Goal: Check status: Check status

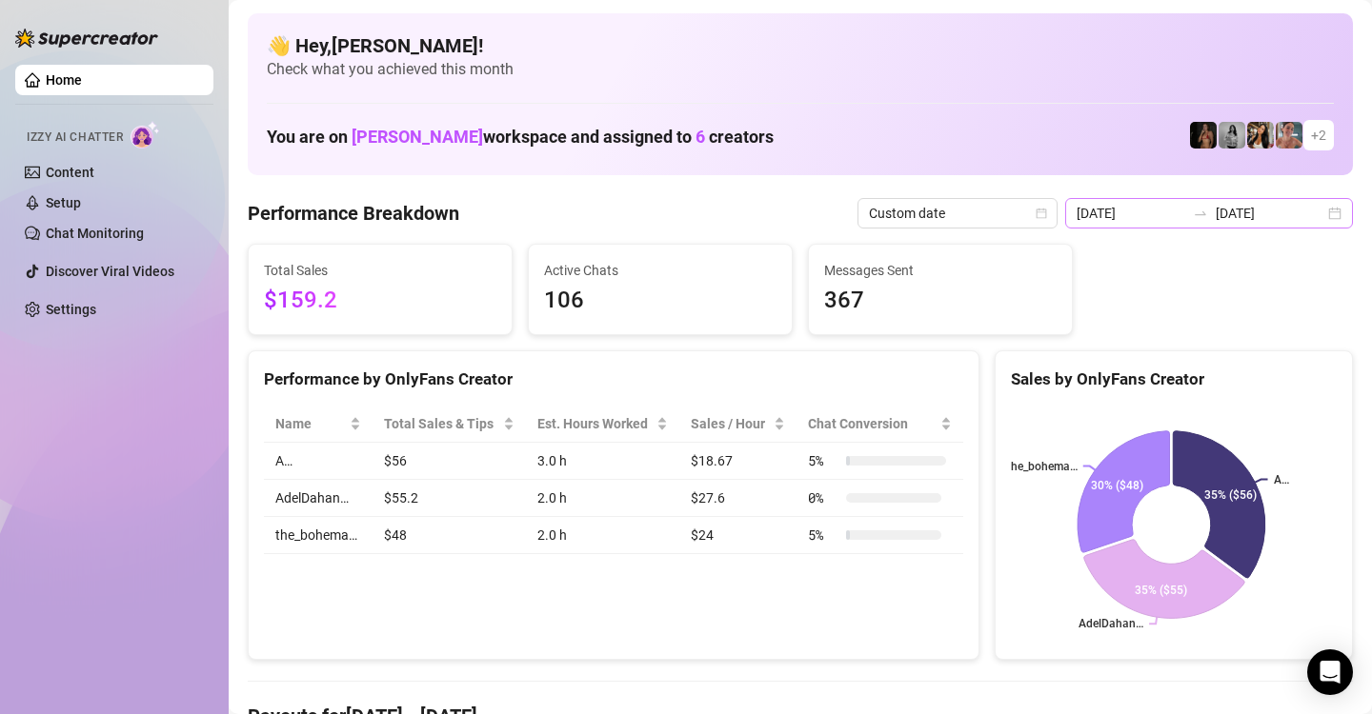
click at [1317, 213] on div "[DATE] [DATE]" at bounding box center [1209, 213] width 288 height 30
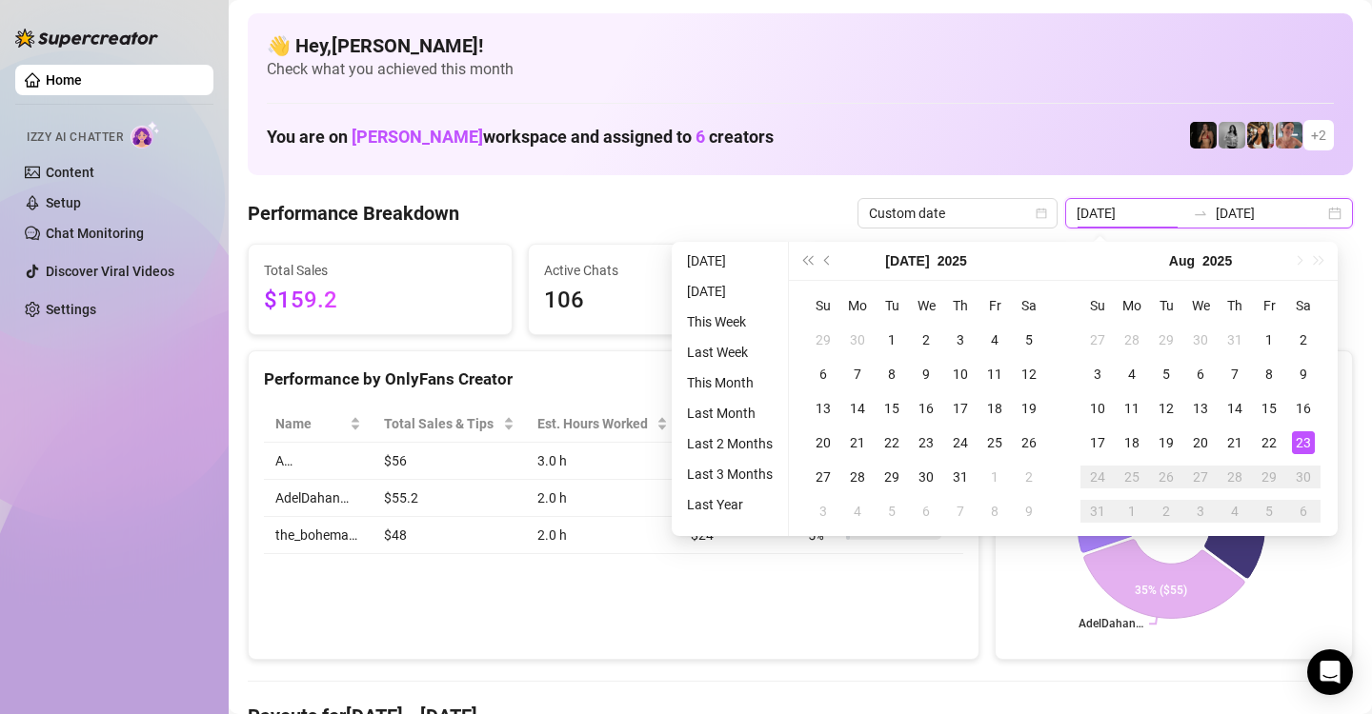
type input "[DATE]"
click at [1032, 217] on span "Custom date" at bounding box center [957, 213] width 177 height 29
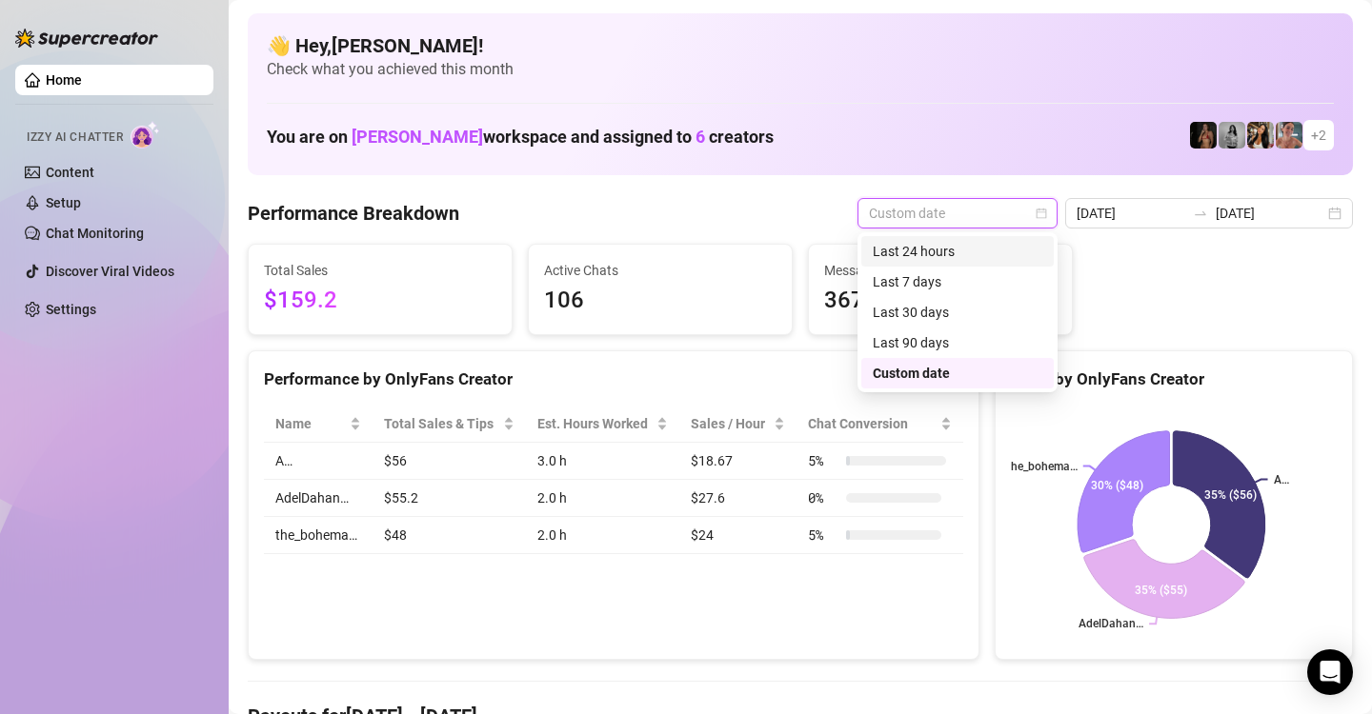
click at [995, 246] on div "Last 24 hours" at bounding box center [957, 251] width 170 height 21
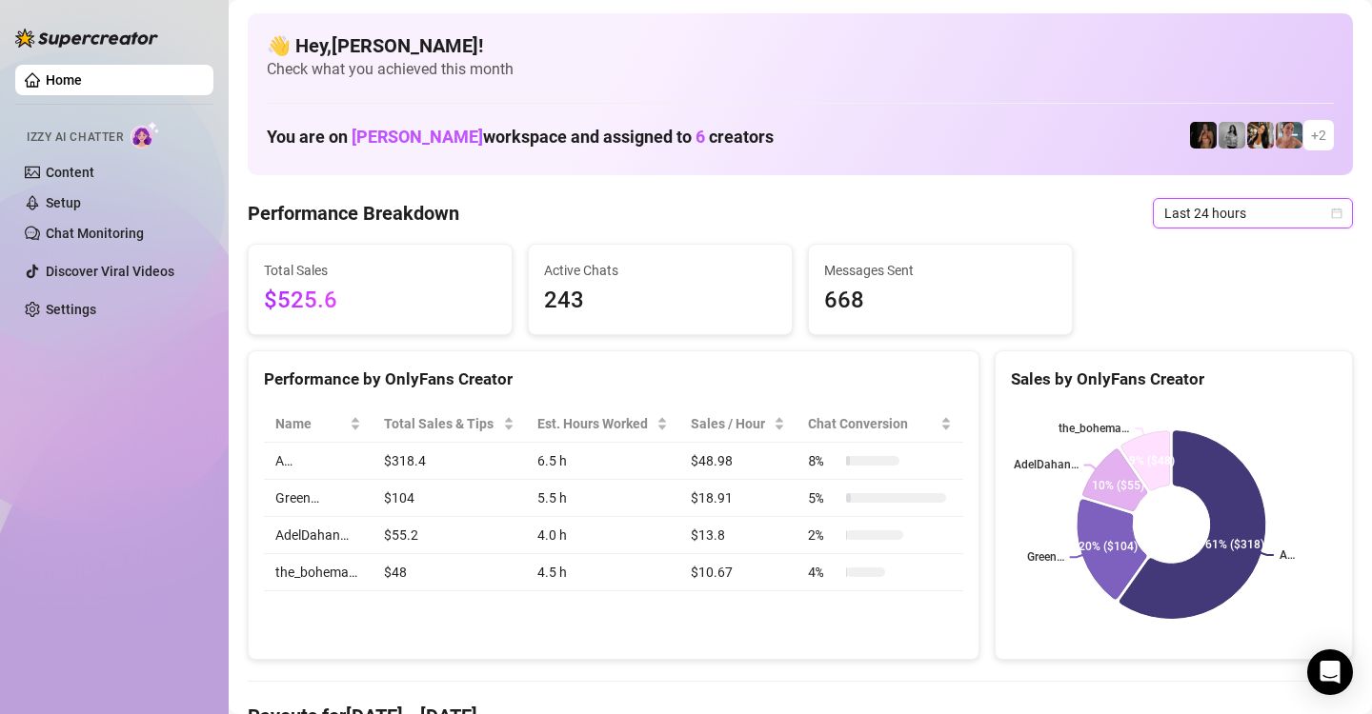
click at [1331, 212] on icon "calendar" at bounding box center [1336, 213] width 11 height 11
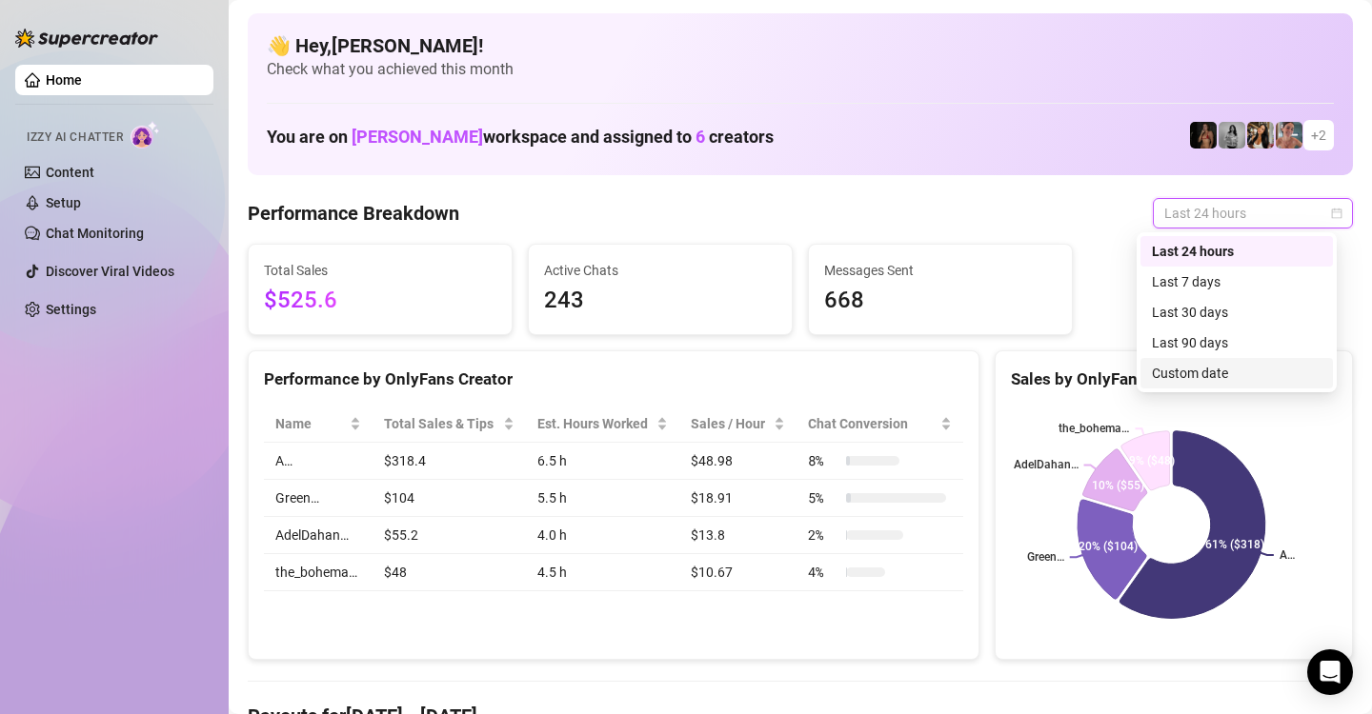
click at [1282, 371] on div "Custom date" at bounding box center [1237, 373] width 170 height 21
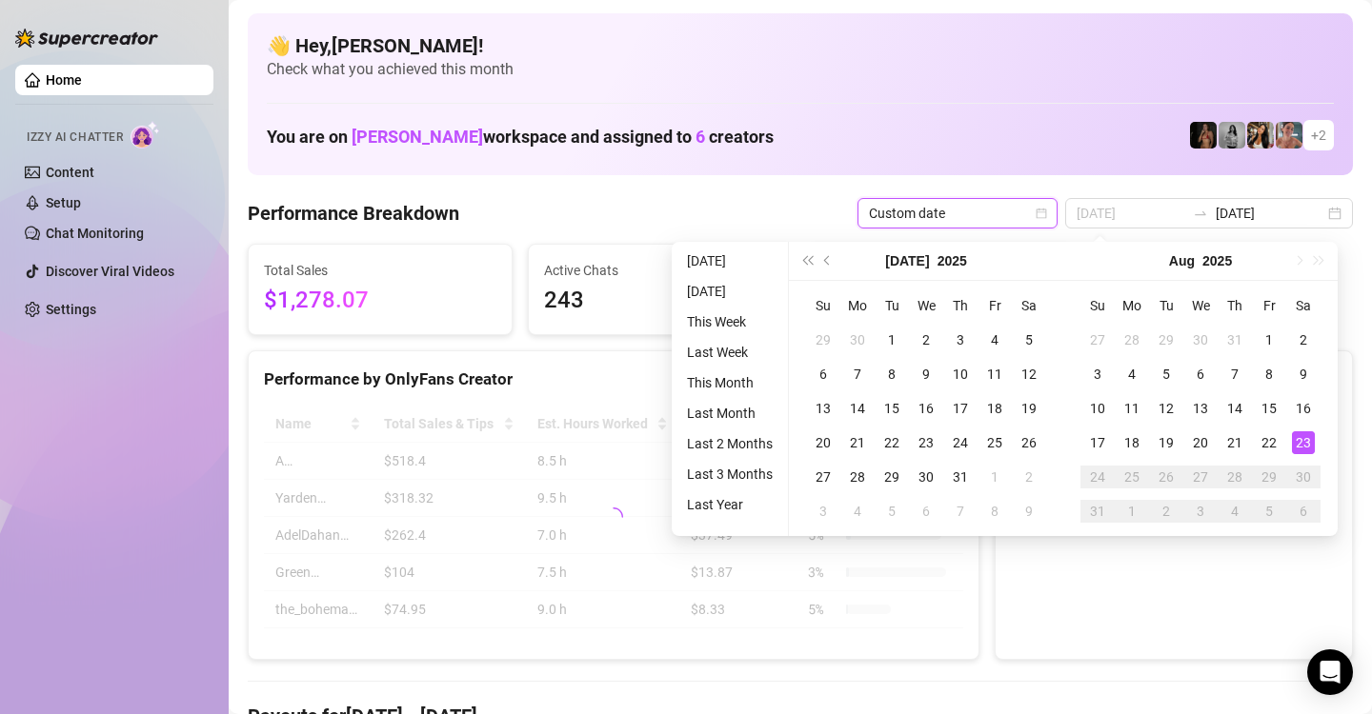
click at [1307, 443] on div "23" at bounding box center [1303, 442] width 23 height 23
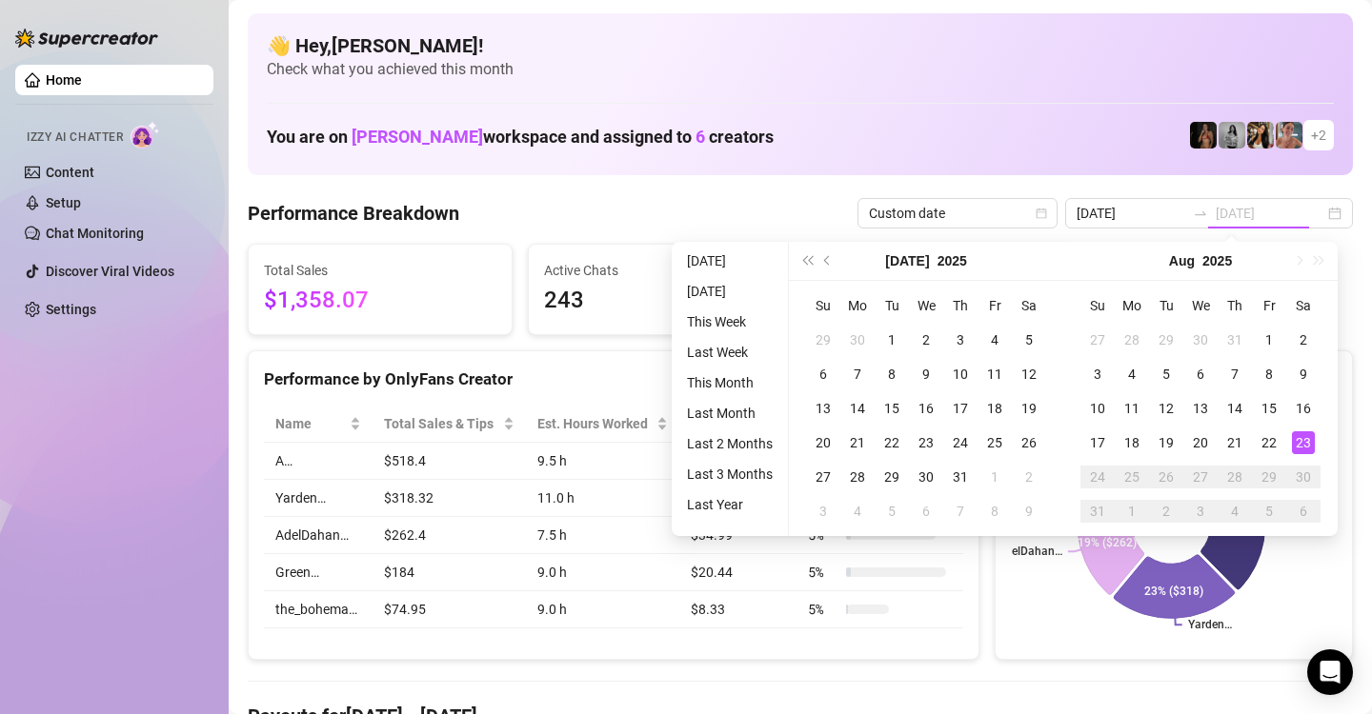
click at [1307, 443] on div "23" at bounding box center [1303, 442] width 23 height 23
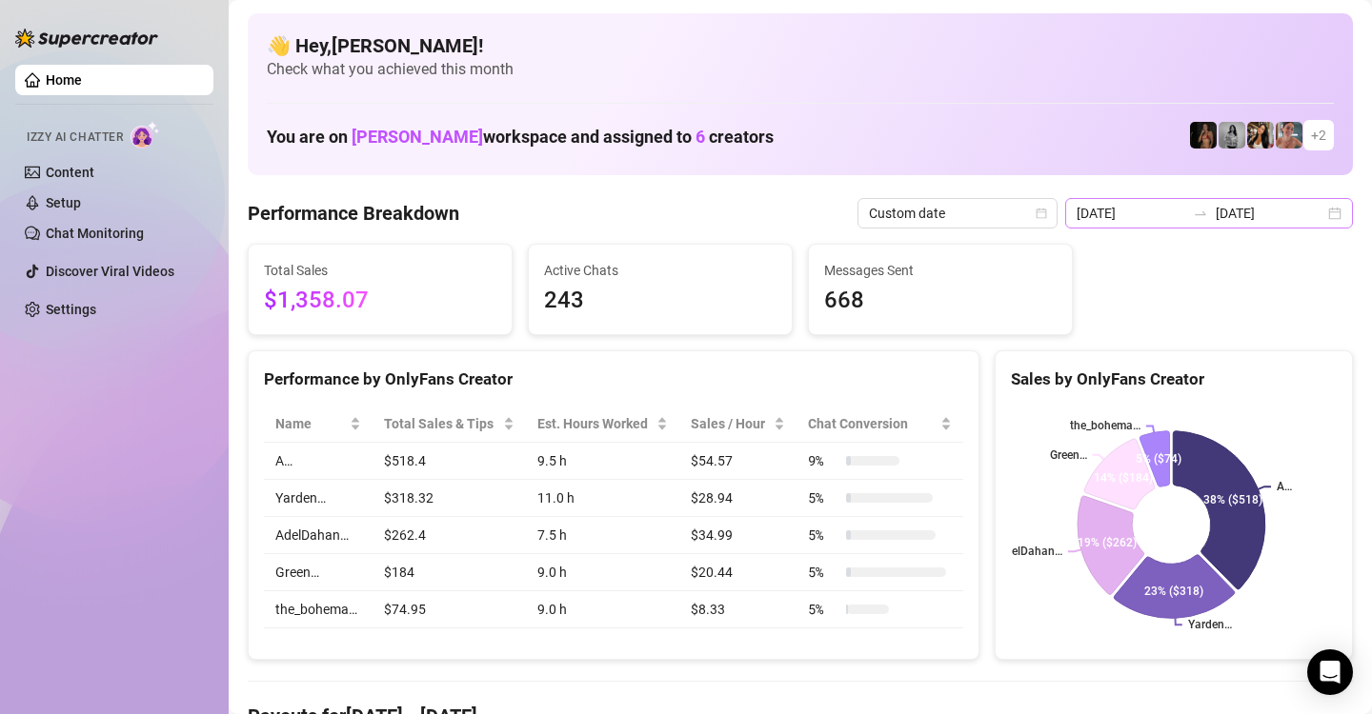
click at [1312, 221] on div "[DATE] [DATE]" at bounding box center [1209, 213] width 288 height 30
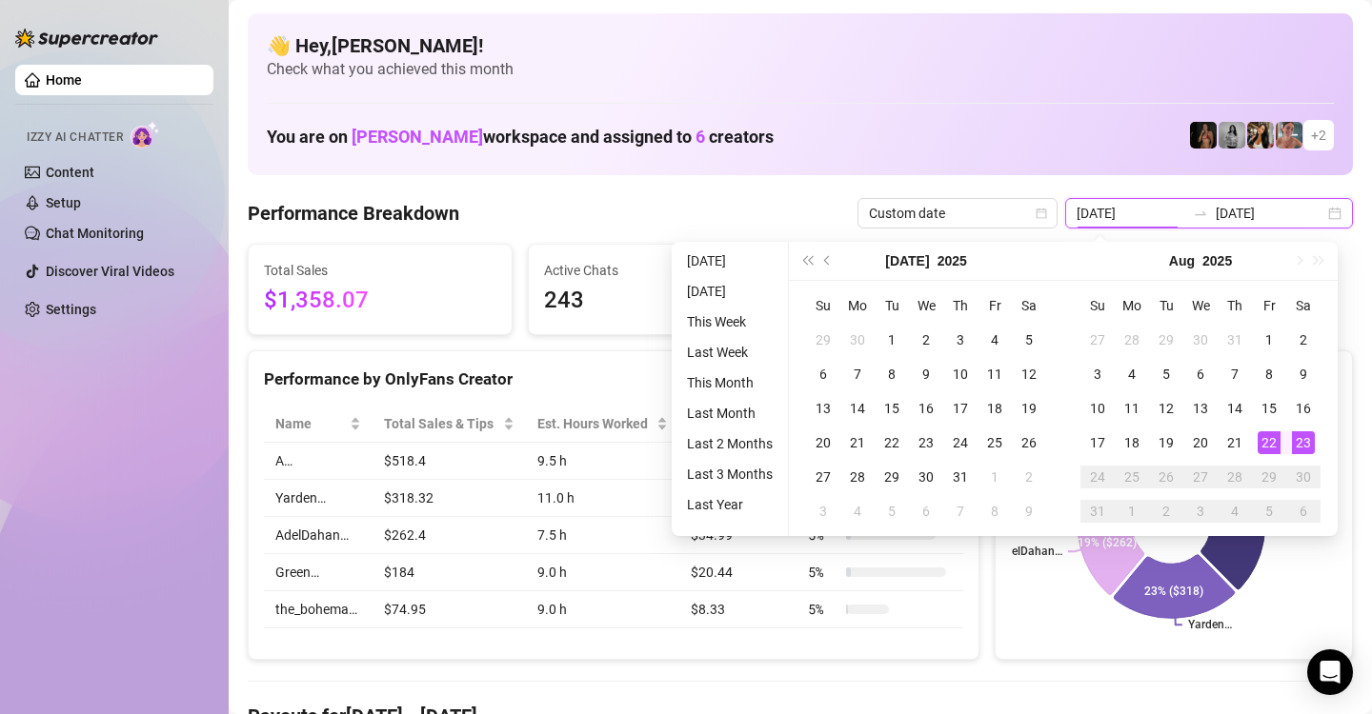
type input "[DATE]"
click at [1303, 450] on div "23" at bounding box center [1303, 442] width 23 height 23
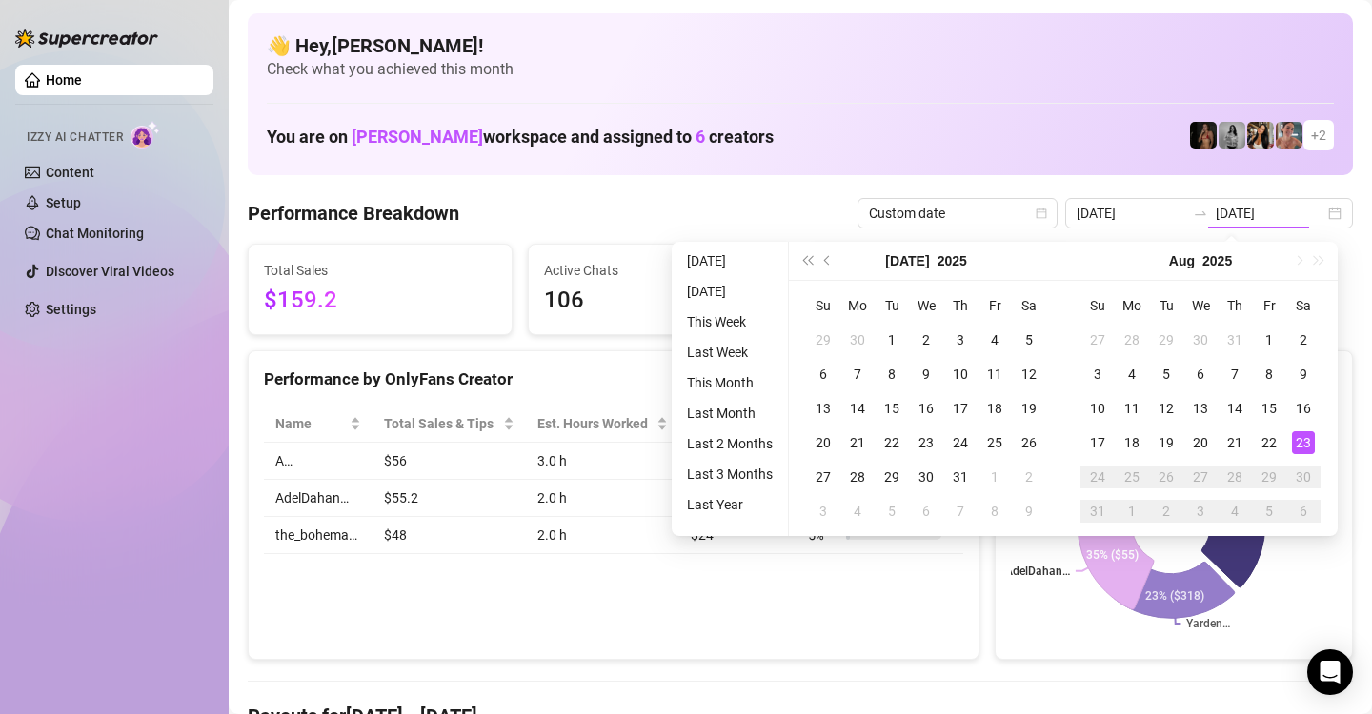
type input "[DATE]"
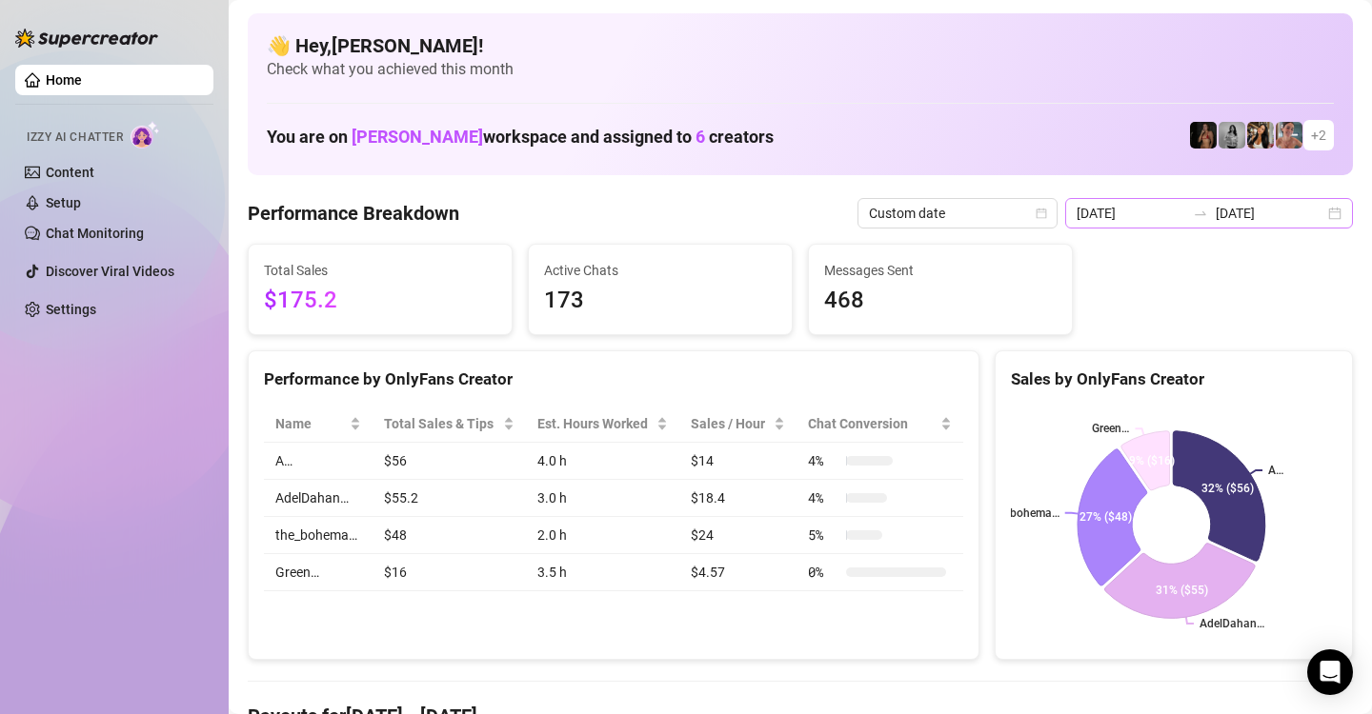
click at [1312, 216] on div "[DATE] [DATE]" at bounding box center [1209, 213] width 288 height 30
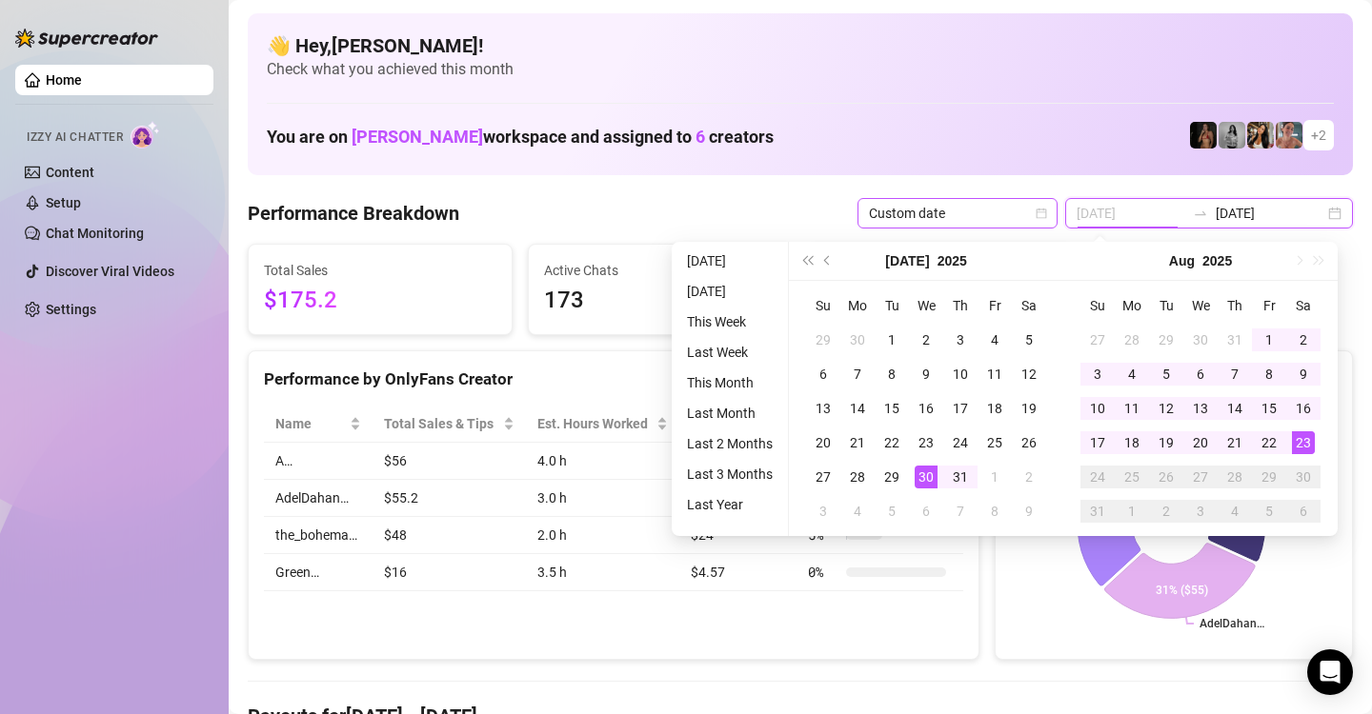
click at [1038, 208] on icon "calendar" at bounding box center [1040, 213] width 11 height 11
type input "[DATE]"
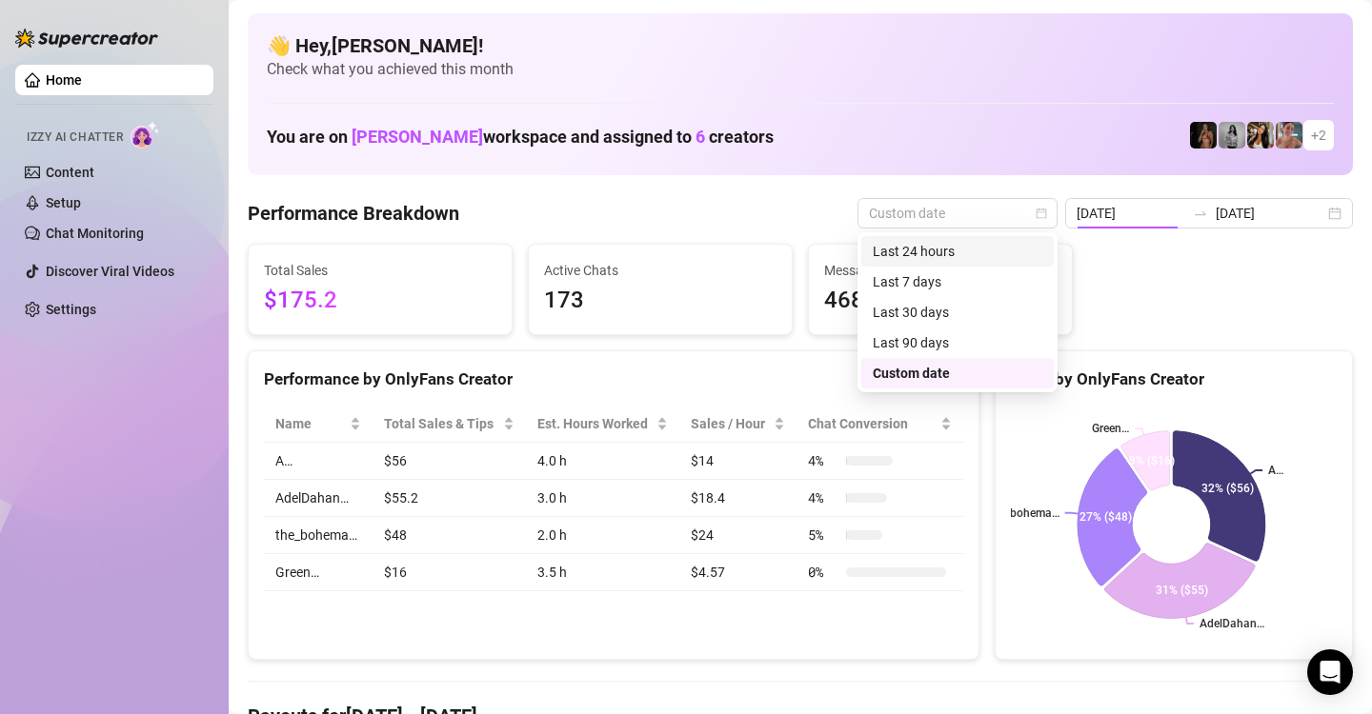
click at [973, 248] on div "Last 24 hours" at bounding box center [957, 251] width 170 height 21
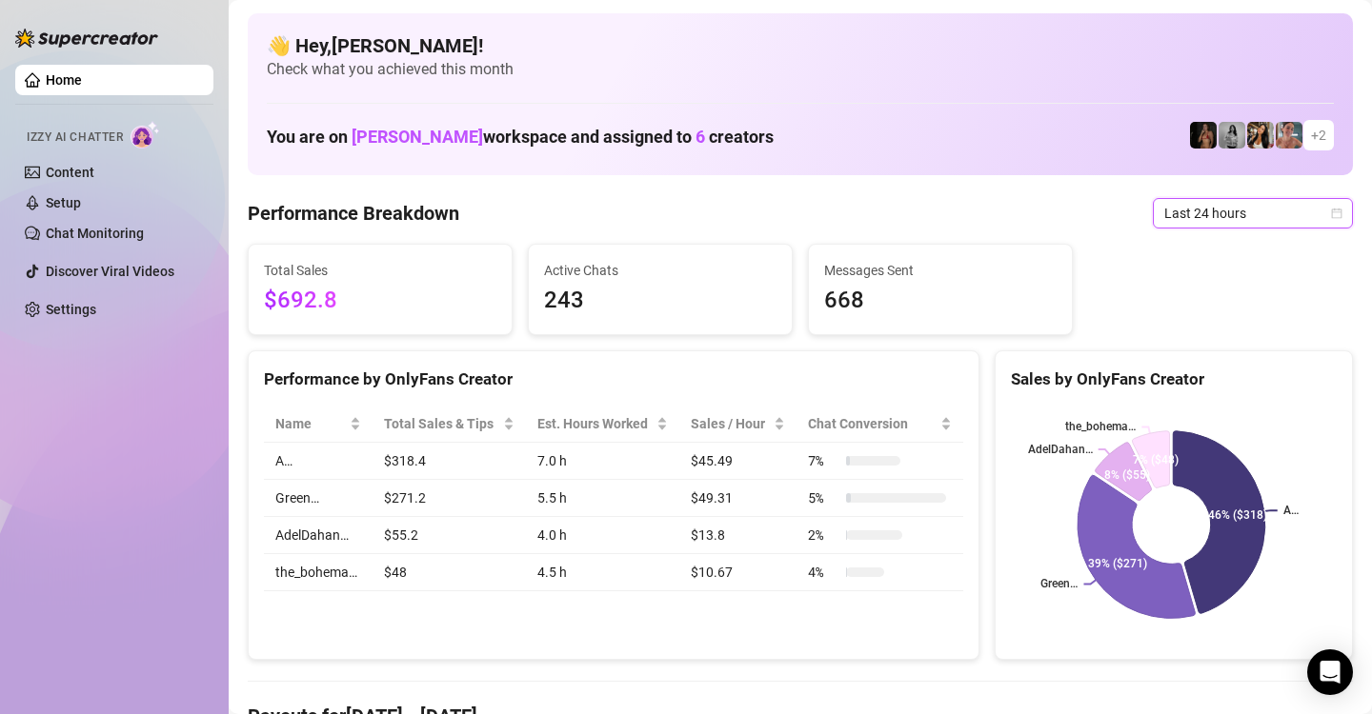
click at [1332, 211] on icon "calendar" at bounding box center [1337, 213] width 10 height 10
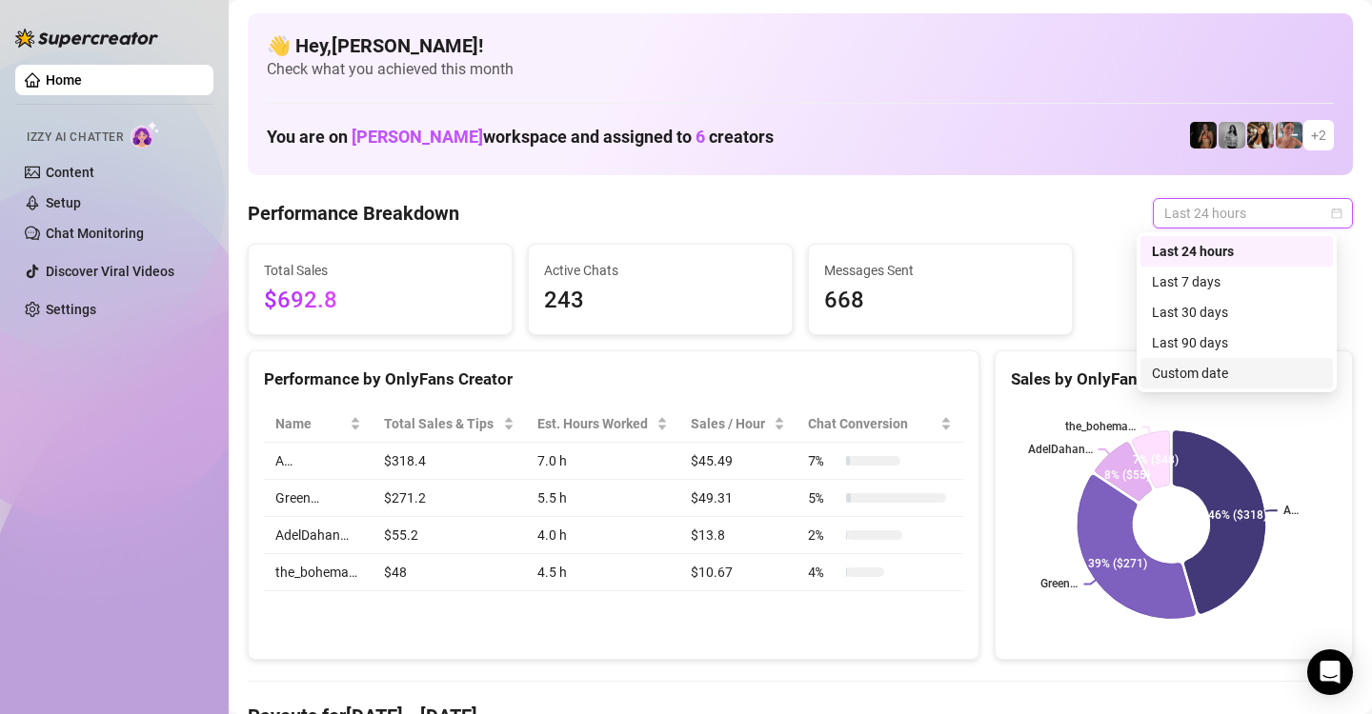
click at [1292, 371] on div "Custom date" at bounding box center [1237, 373] width 170 height 21
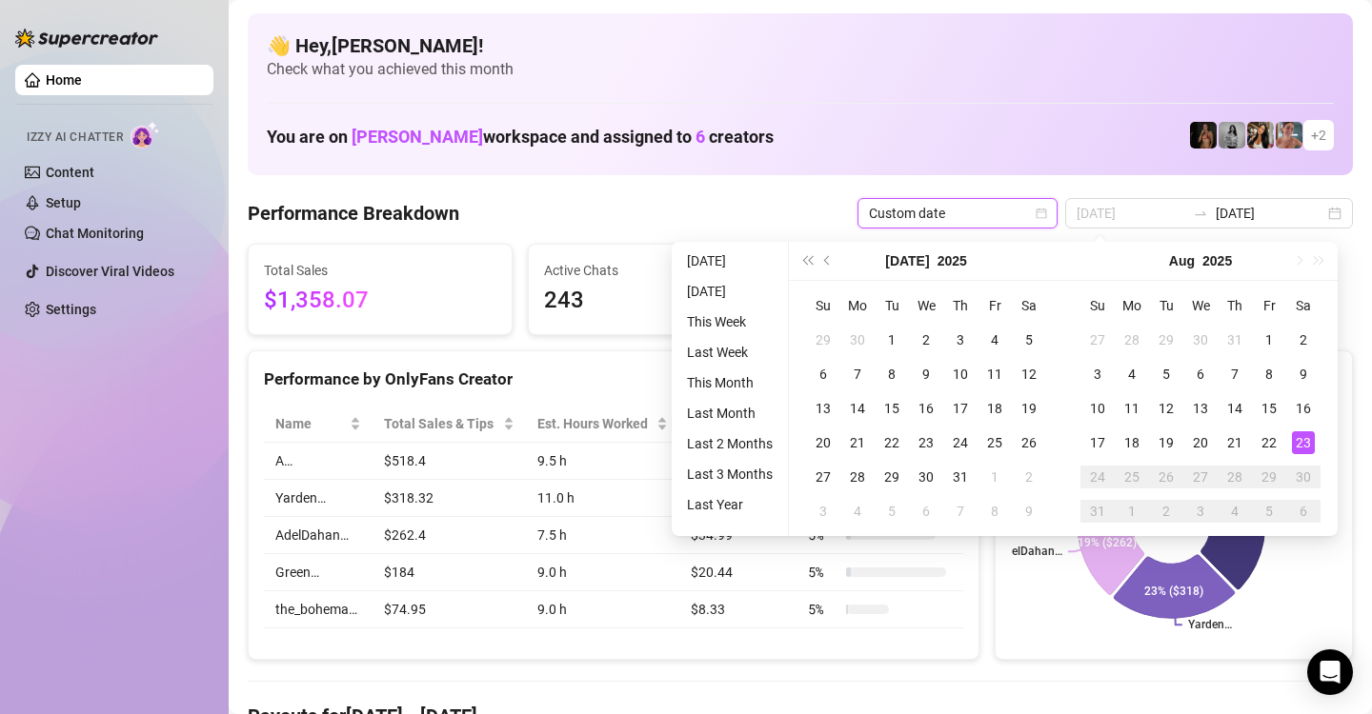
type input "[DATE]"
click at [1305, 440] on div "23" at bounding box center [1303, 442] width 23 height 23
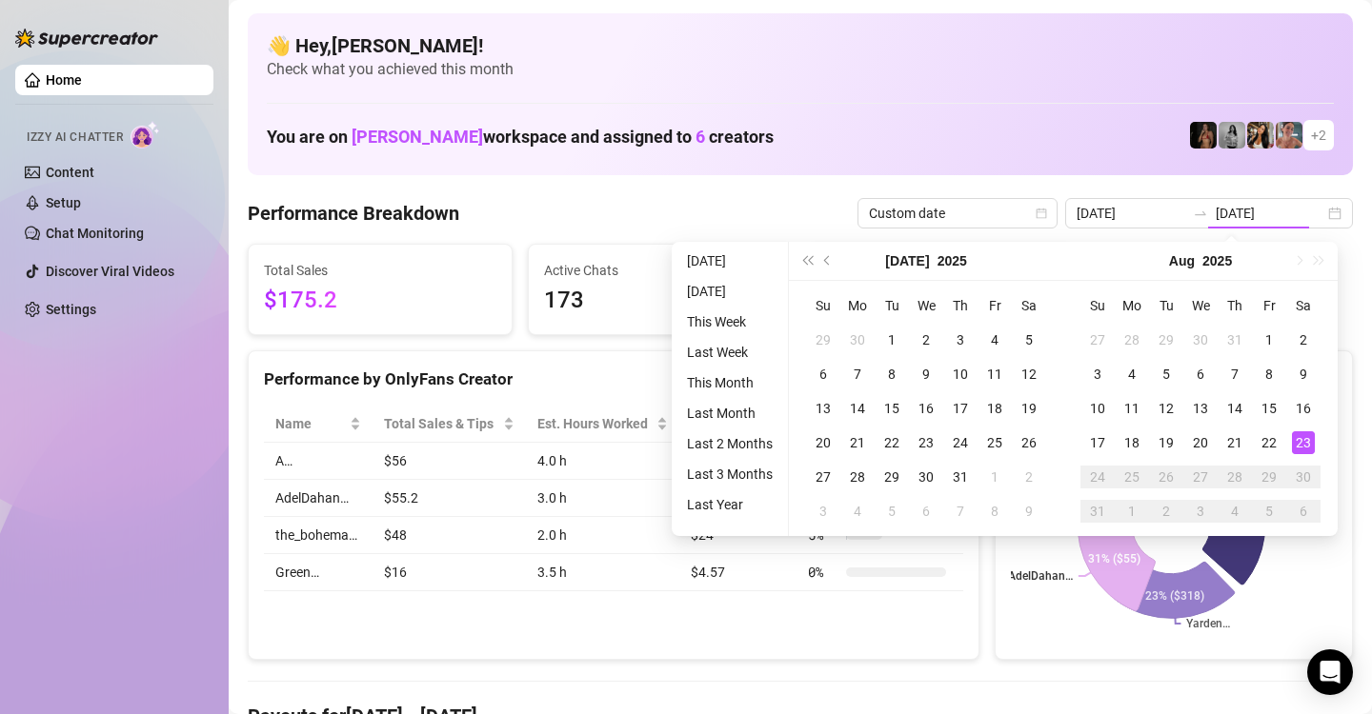
type input "[DATE]"
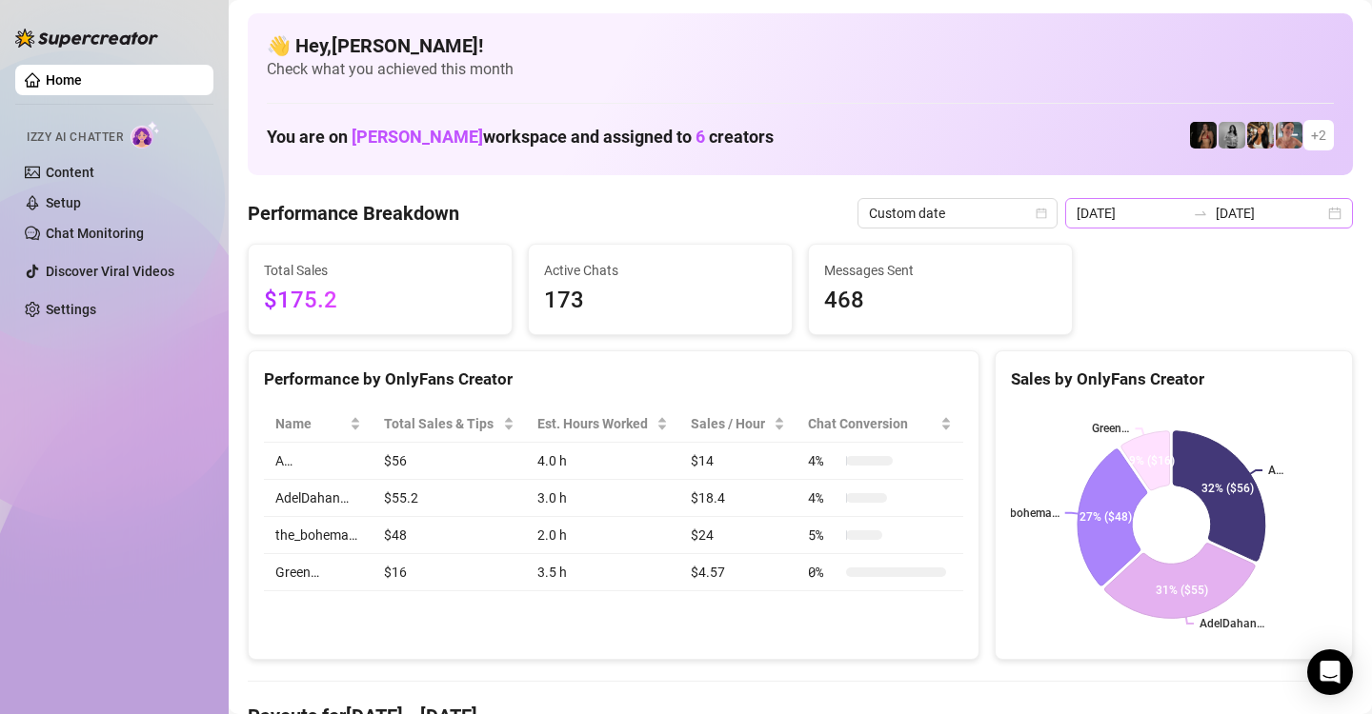
click at [1320, 217] on div "[DATE] [DATE]" at bounding box center [1209, 213] width 288 height 30
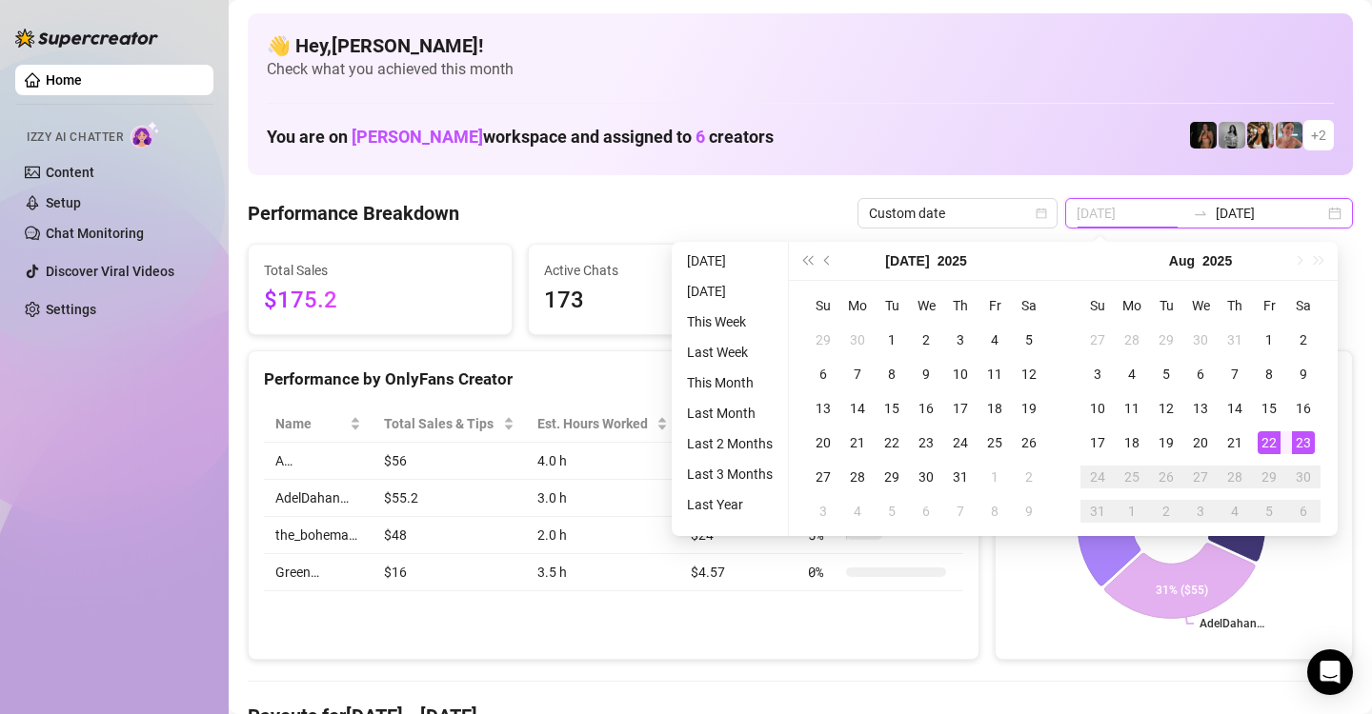
type input "[DATE]"
click at [1276, 446] on div "22" at bounding box center [1268, 442] width 23 height 23
click at [1272, 446] on div "22" at bounding box center [1268, 442] width 23 height 23
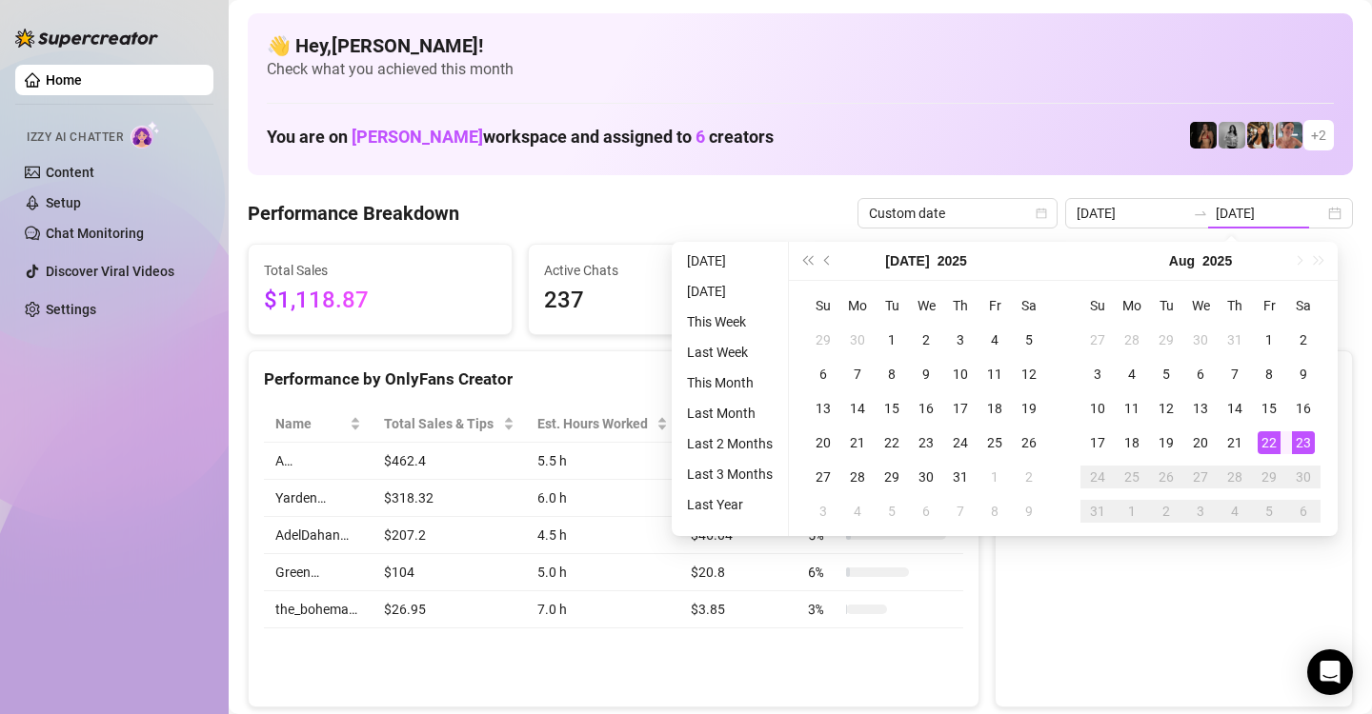
type input "[DATE]"
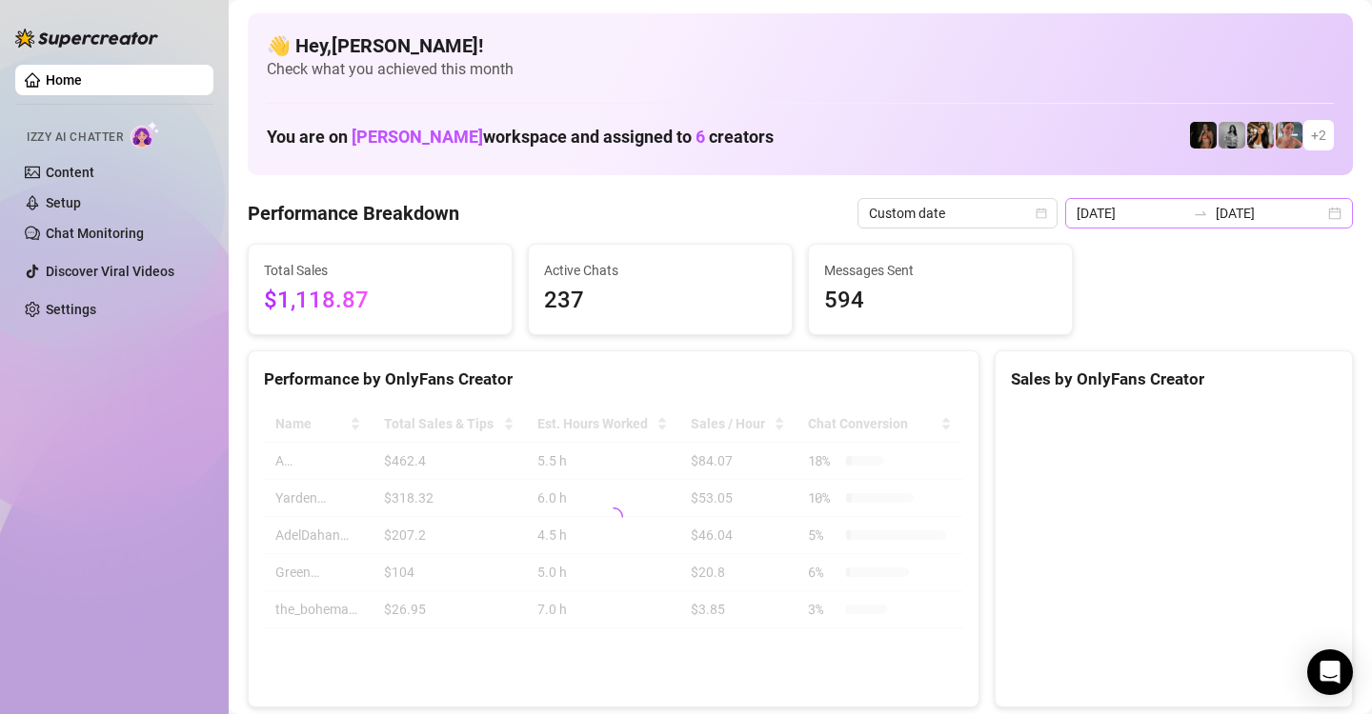
click at [1315, 206] on div "[DATE] [DATE]" at bounding box center [1209, 213] width 288 height 30
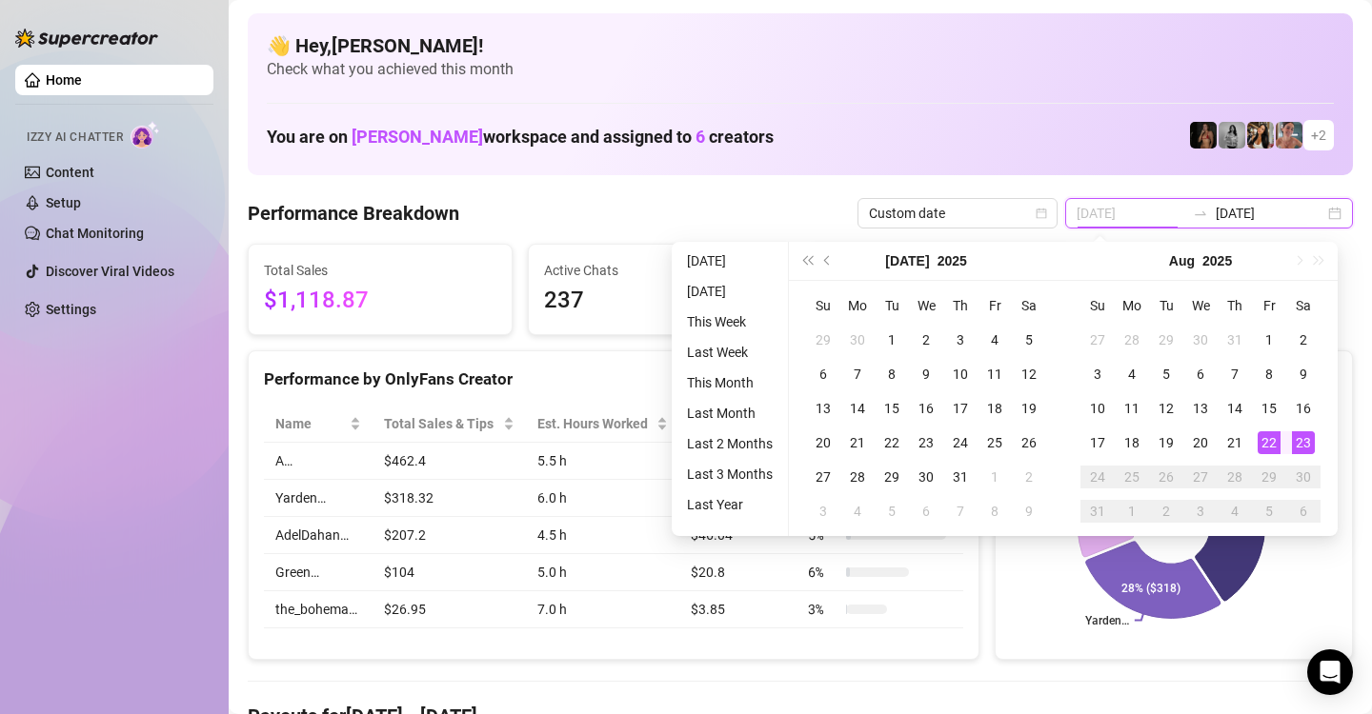
type input "[DATE]"
click at [1302, 451] on div "23" at bounding box center [1303, 442] width 23 height 23
click at [1306, 444] on div "23" at bounding box center [1303, 442] width 23 height 23
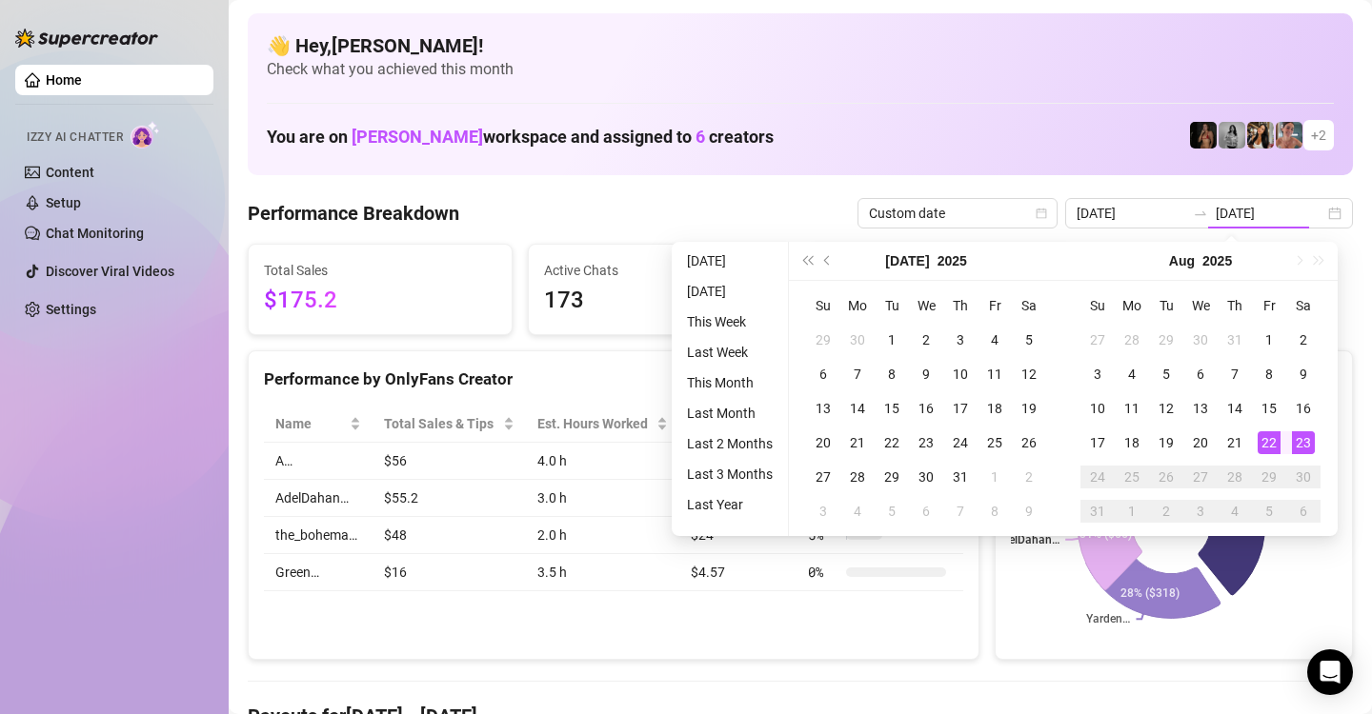
type input "[DATE]"
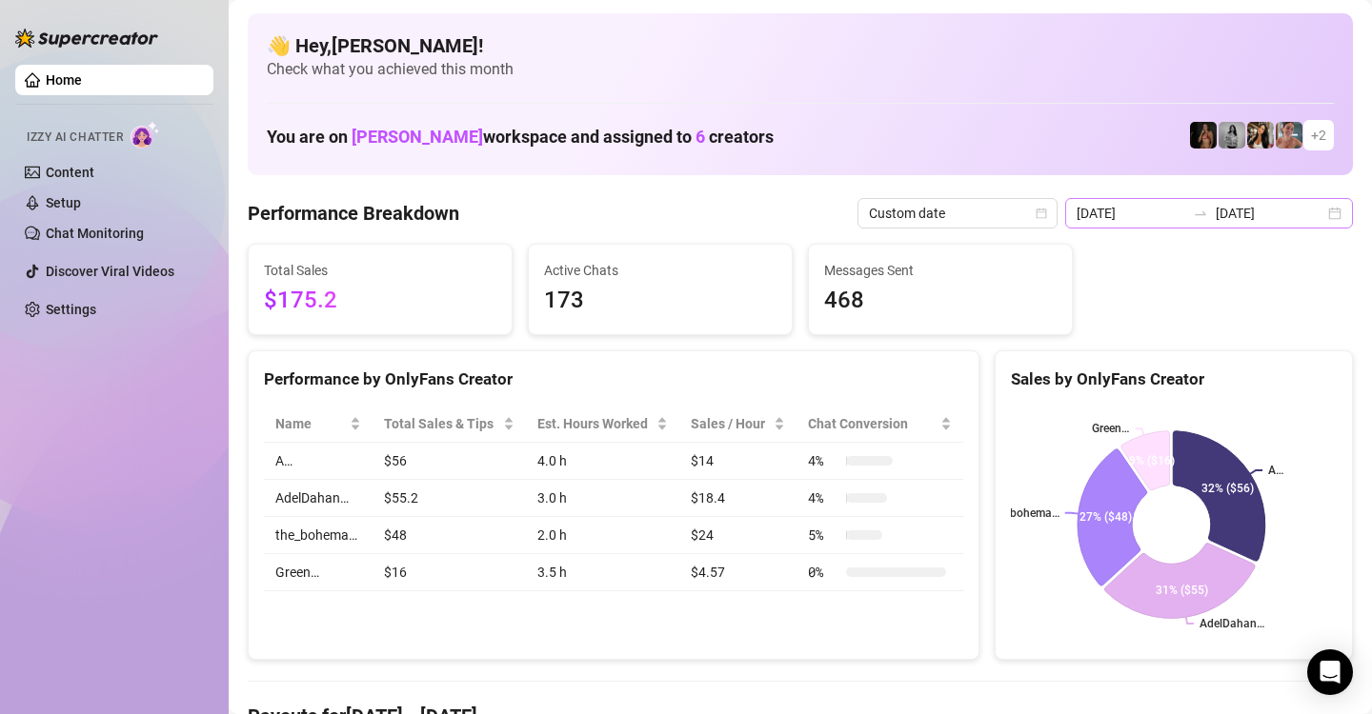
click at [1317, 211] on div "[DATE] [DATE]" at bounding box center [1209, 213] width 288 height 30
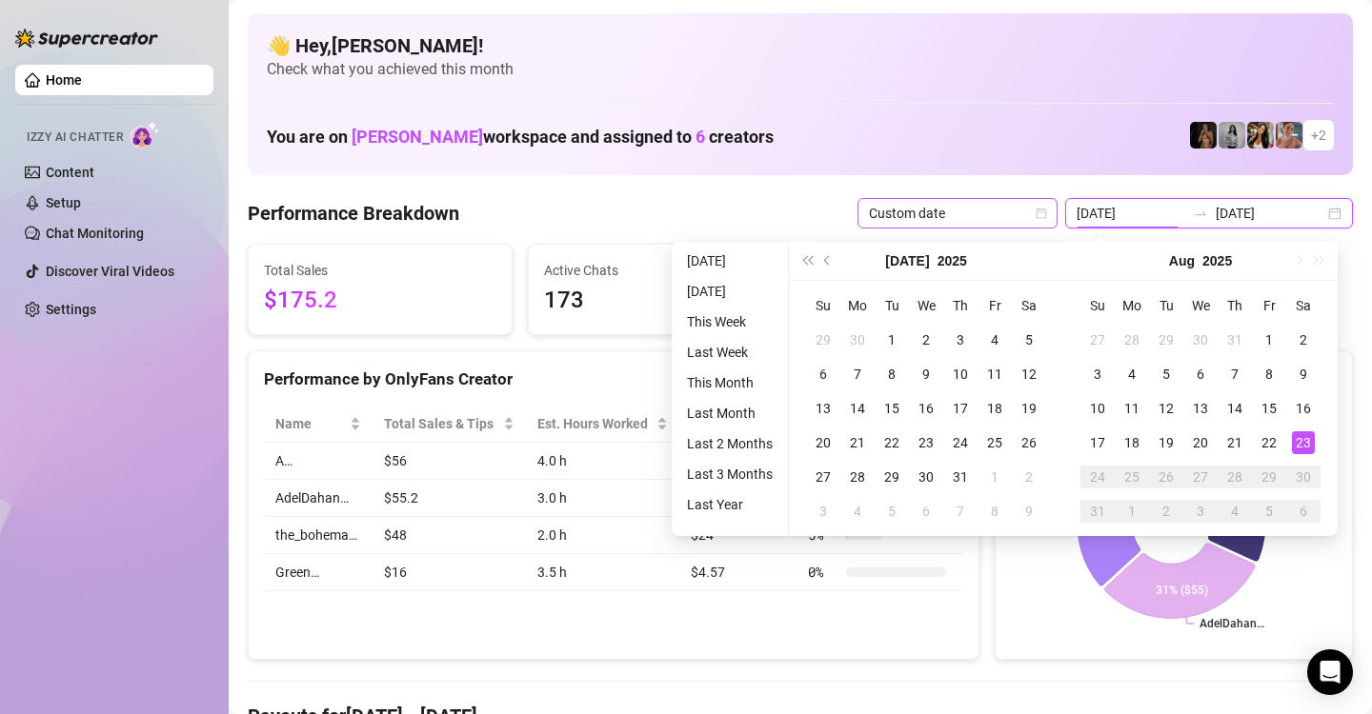
type input "[DATE]"
click at [1038, 216] on icon "calendar" at bounding box center [1040, 213] width 11 height 11
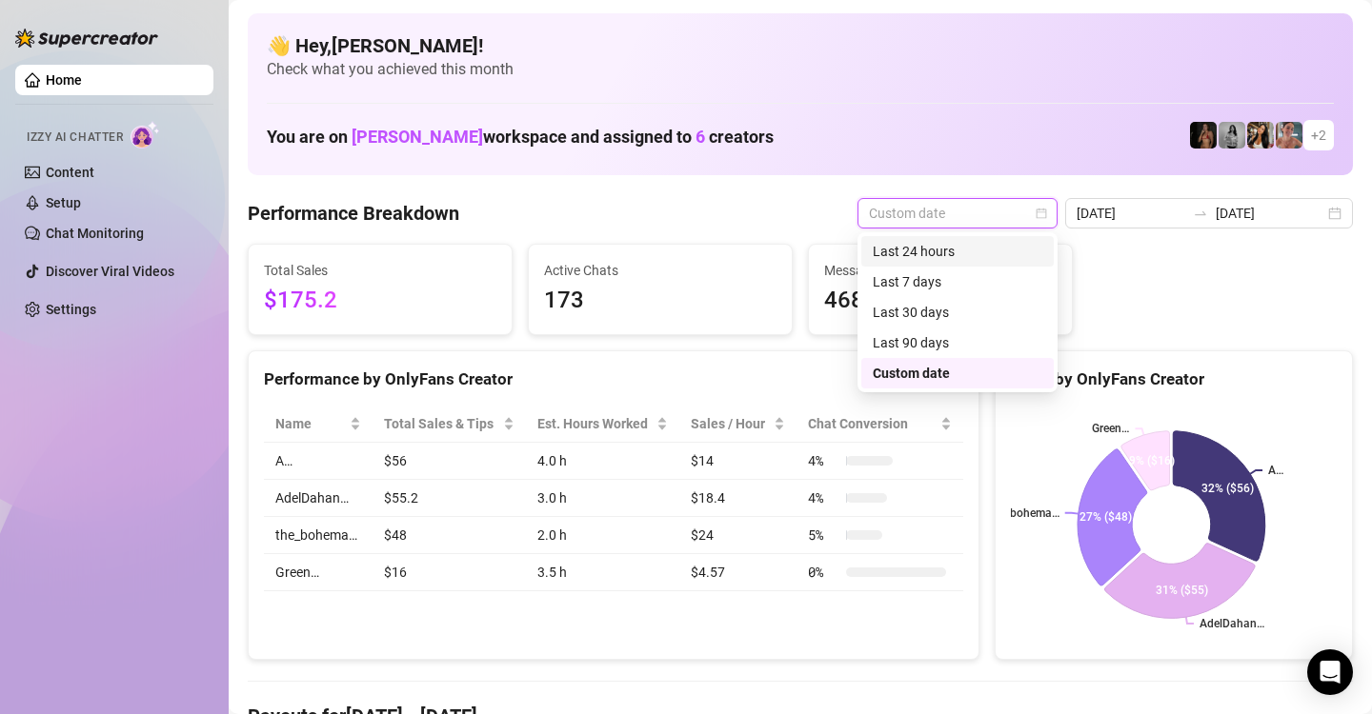
click at [1000, 259] on div "Last 24 hours" at bounding box center [957, 251] width 170 height 21
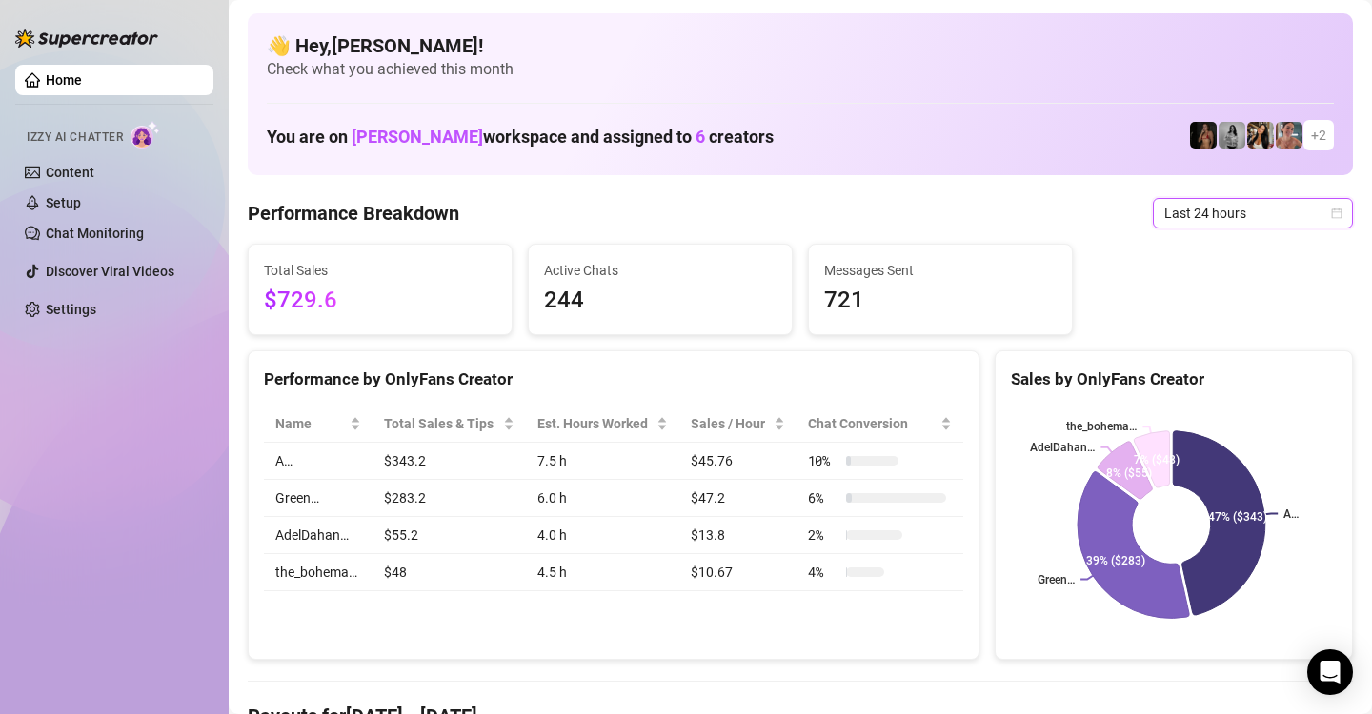
click at [1326, 213] on div "Last 24 hours" at bounding box center [1252, 213] width 200 height 30
click at [1325, 204] on span "Last 24 hours" at bounding box center [1252, 213] width 177 height 29
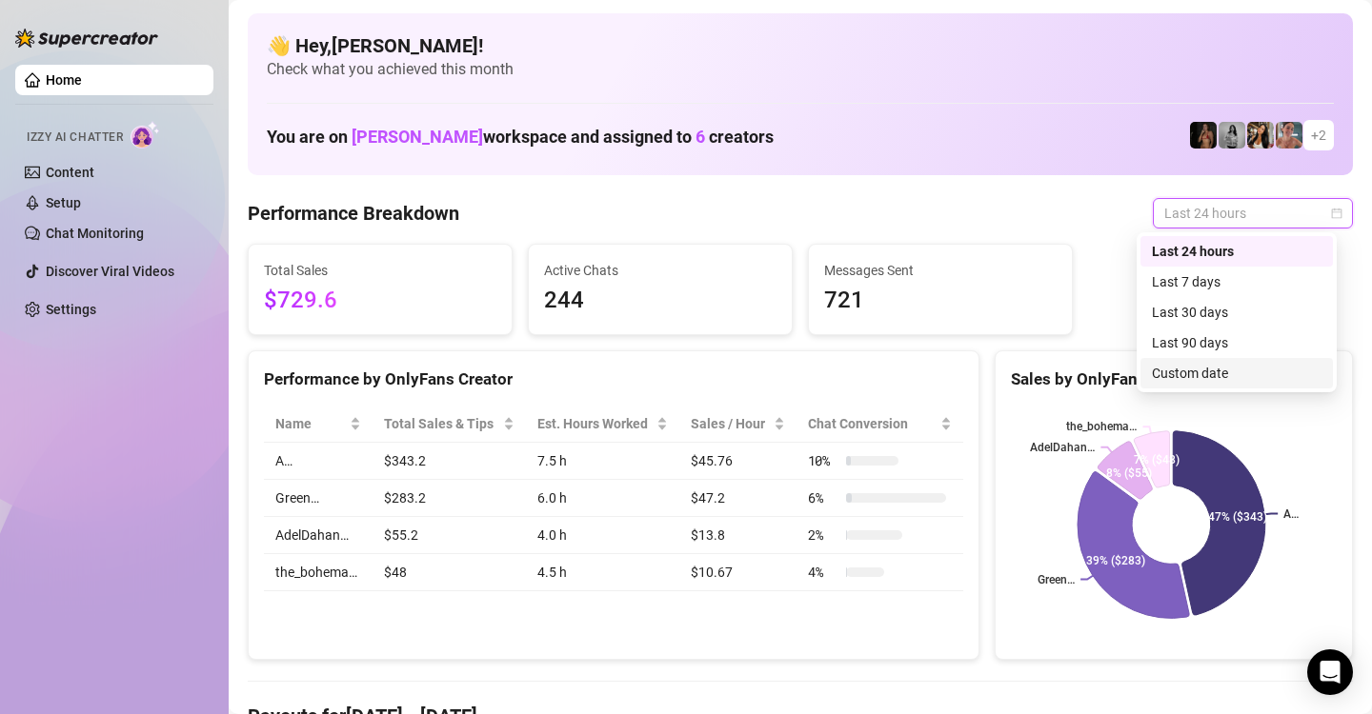
click at [1252, 372] on div "Custom date" at bounding box center [1237, 373] width 170 height 21
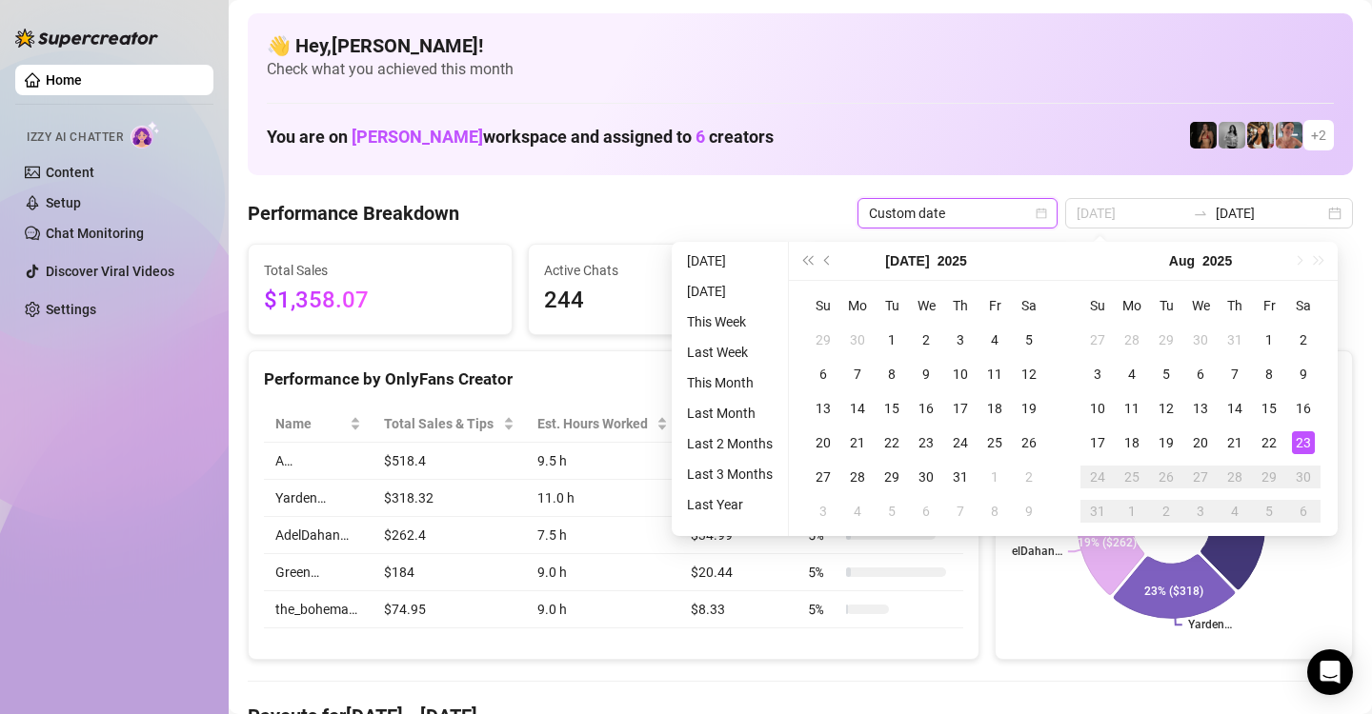
type input "[DATE]"
click at [1308, 443] on div "23" at bounding box center [1303, 442] width 23 height 23
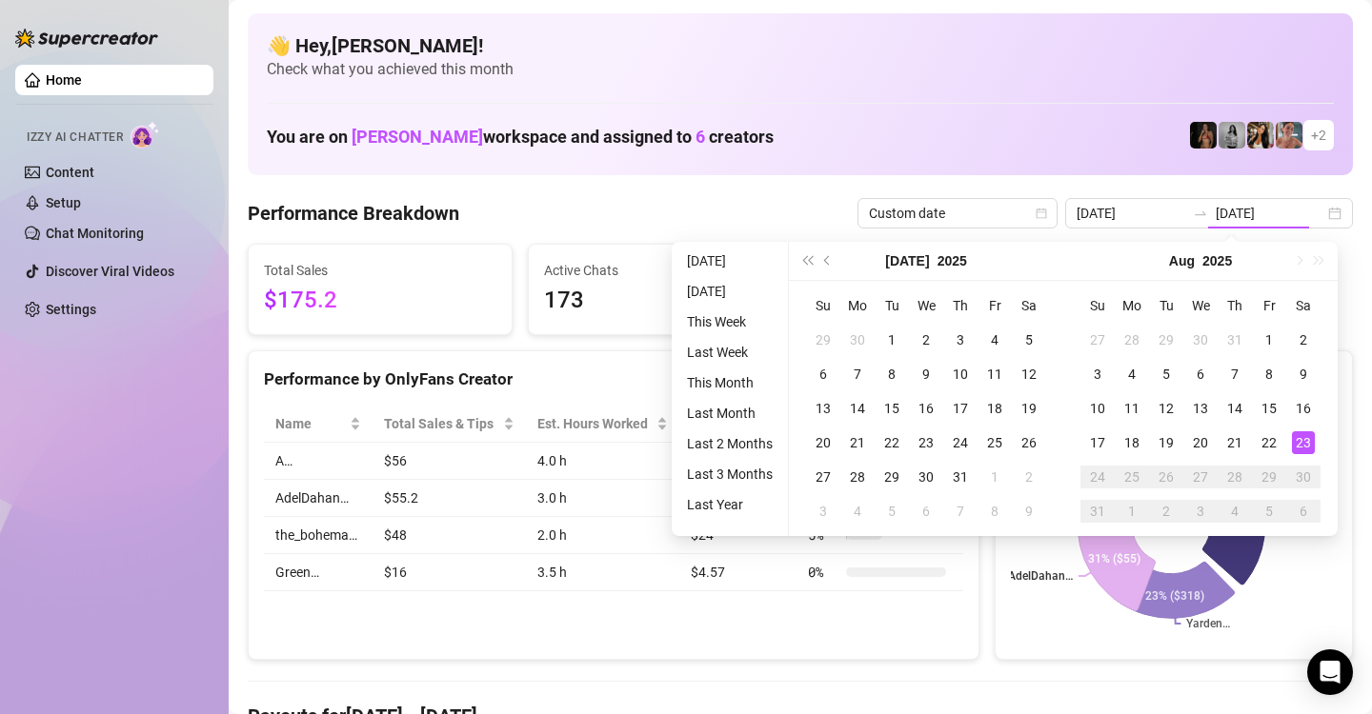
type input "[DATE]"
